Goal: Task Accomplishment & Management: Use online tool/utility

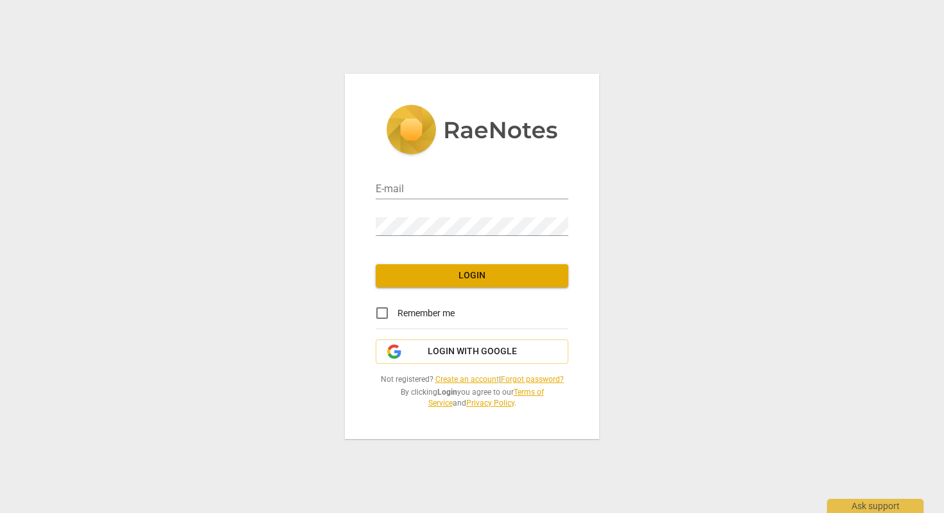
type input "[EMAIL_ADDRESS][DOMAIN_NAME]"
click at [380, 312] on input "Remember me" at bounding box center [382, 312] width 31 height 31
checkbox input "true"
click at [398, 281] on span "Login" at bounding box center [472, 275] width 172 height 13
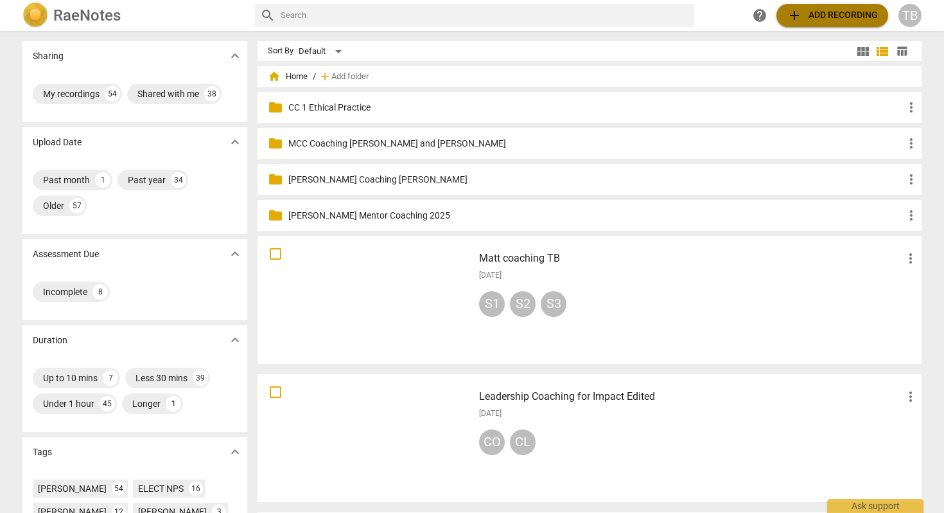
click at [824, 12] on span "add Add recording" at bounding box center [832, 15] width 91 height 15
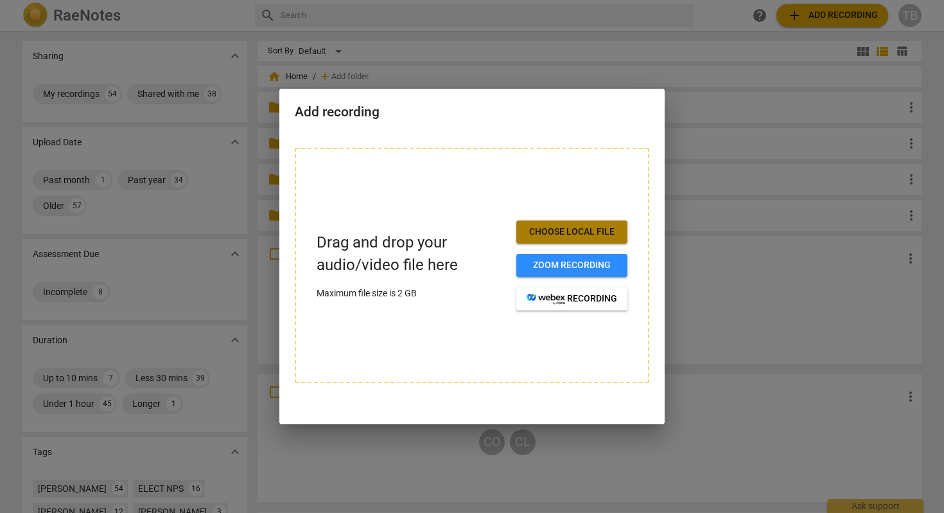
click at [562, 231] on span "Choose local file" at bounding box center [572, 231] width 91 height 13
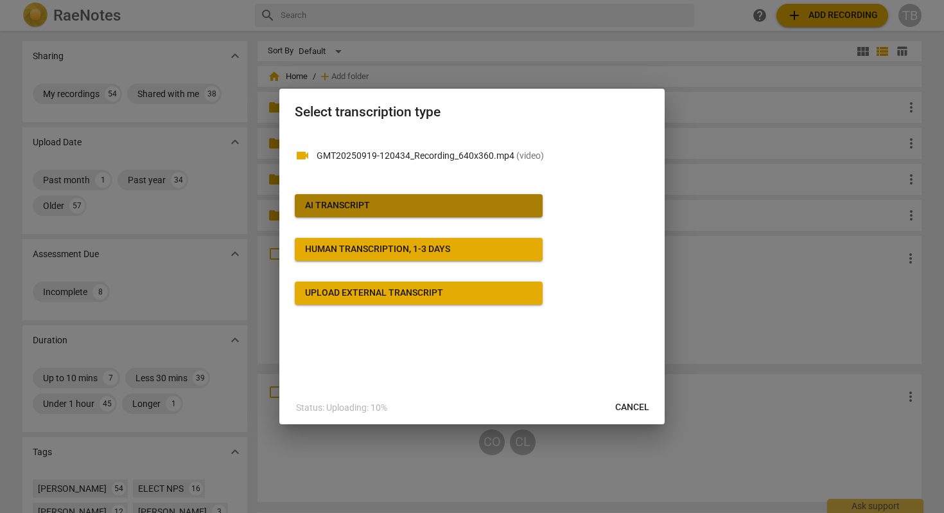
click at [468, 206] on span "AI Transcript" at bounding box center [418, 205] width 227 height 13
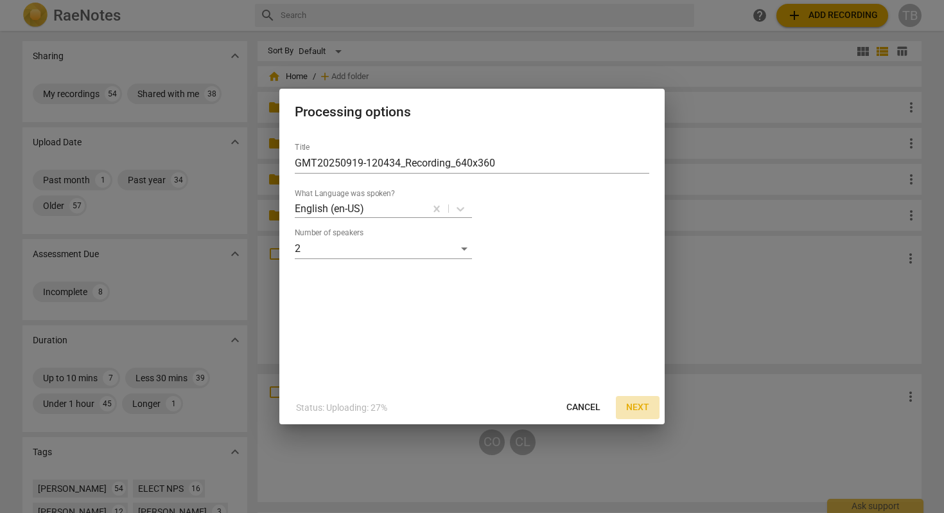
click at [635, 404] on span "Next" at bounding box center [637, 407] width 23 height 13
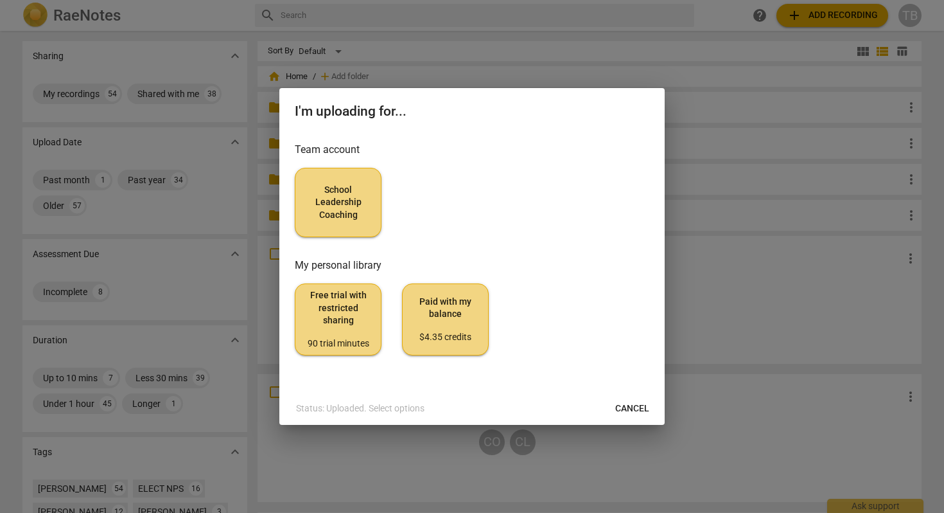
click at [352, 200] on span "School Leadership Coaching" at bounding box center [338, 203] width 65 height 38
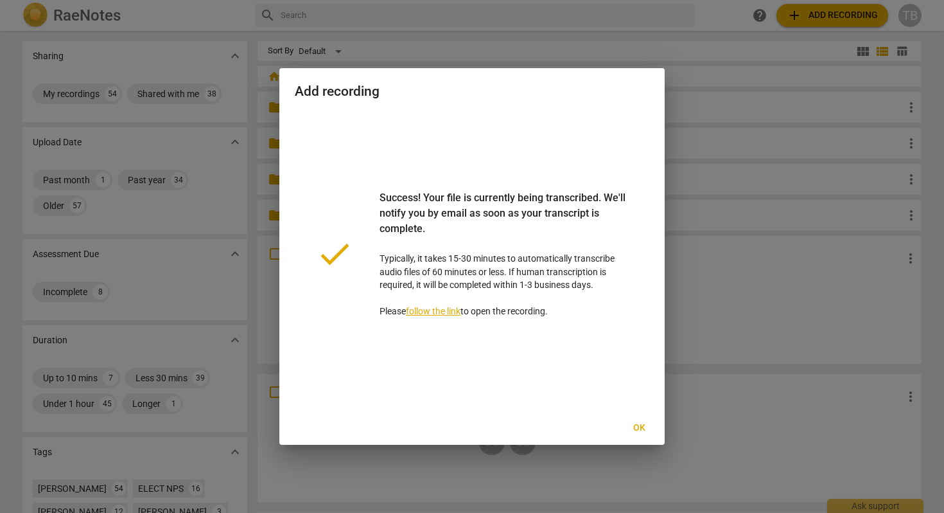
click at [639, 426] on span "Ok" at bounding box center [639, 427] width 21 height 13
